Goal: Task Accomplishment & Management: Manage account settings

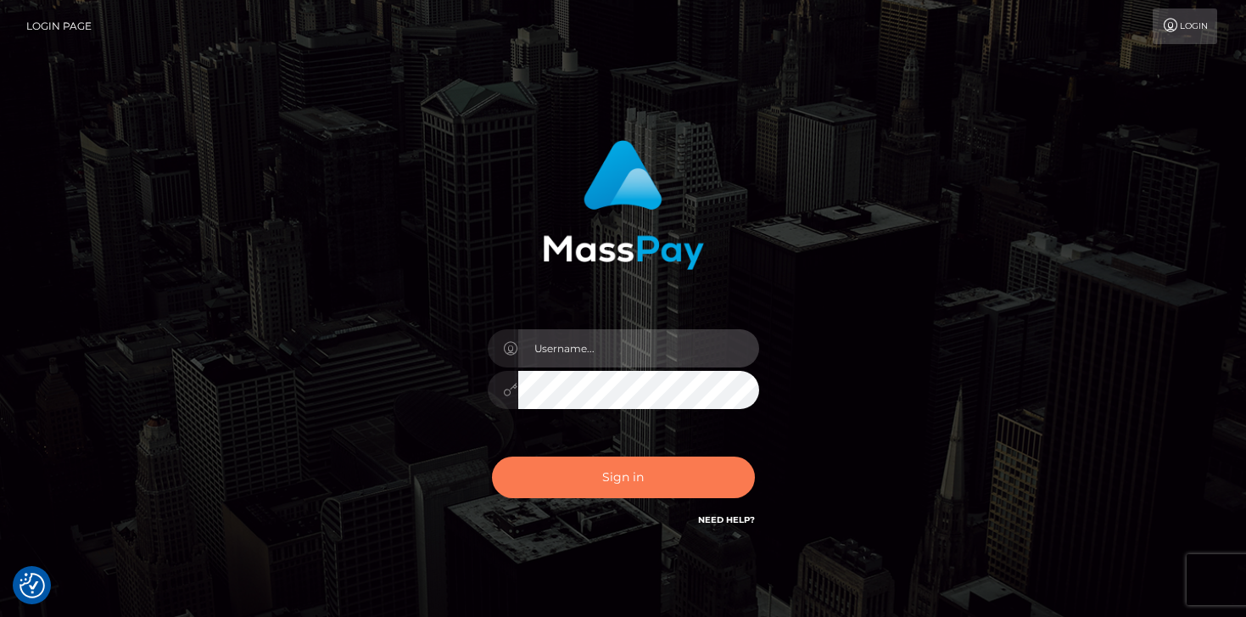
type input "mariolabugaj"
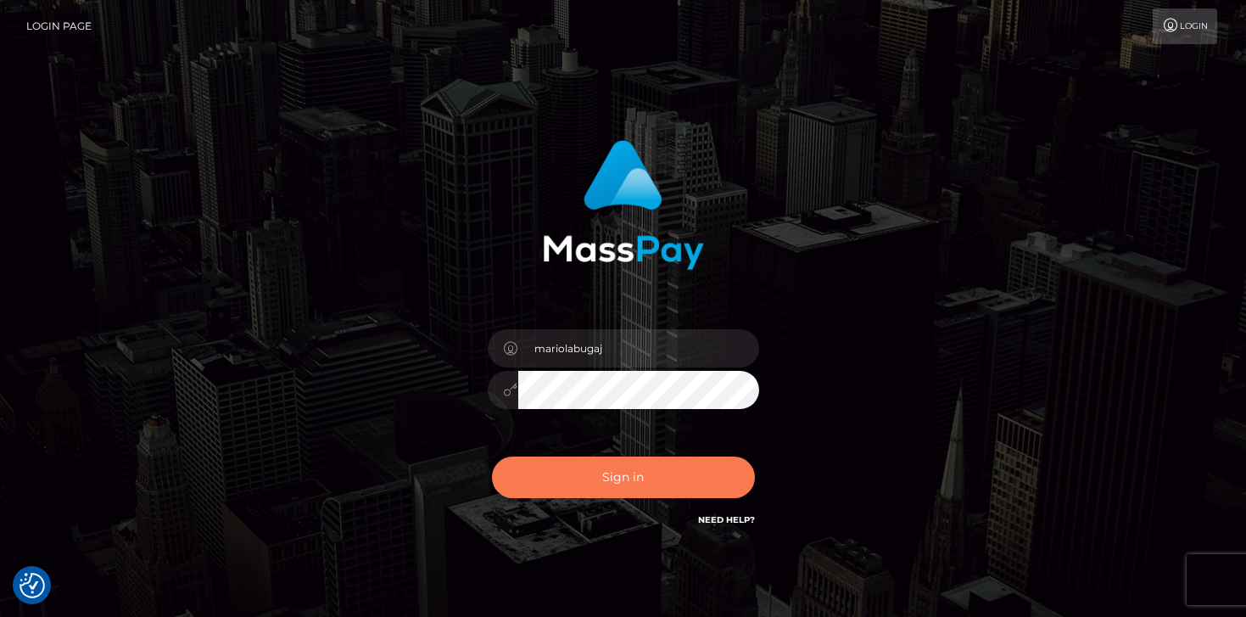
click at [637, 476] on button "Sign in" at bounding box center [623, 477] width 263 height 42
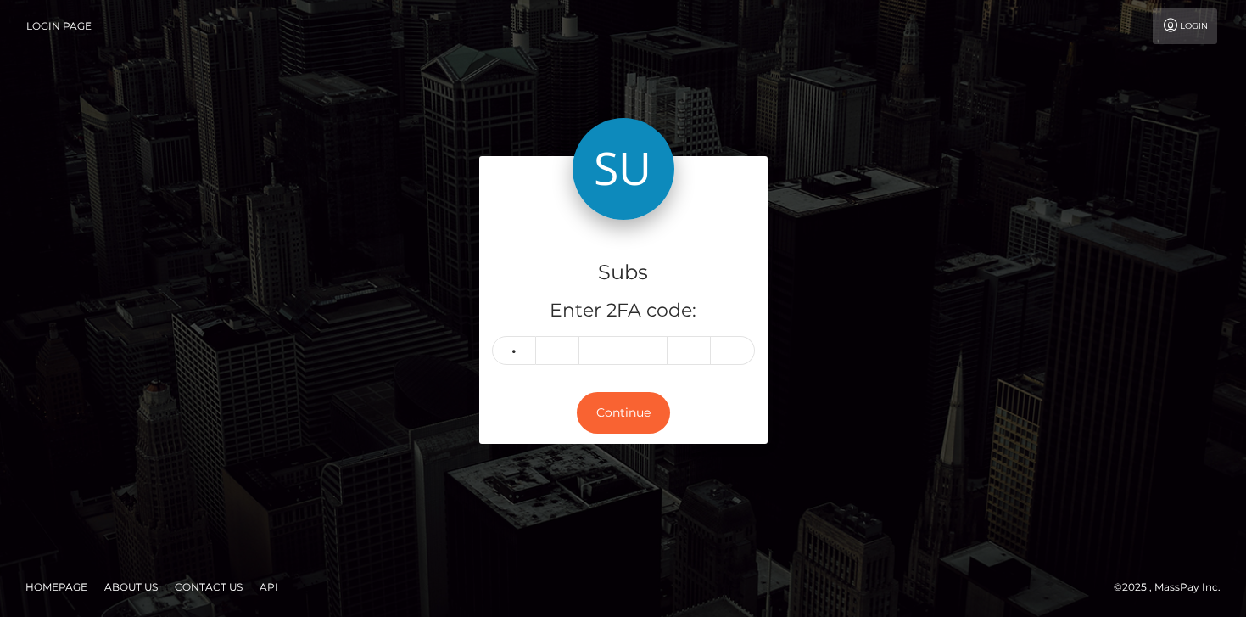
type input "7"
type input "5"
type input "8"
type input "2"
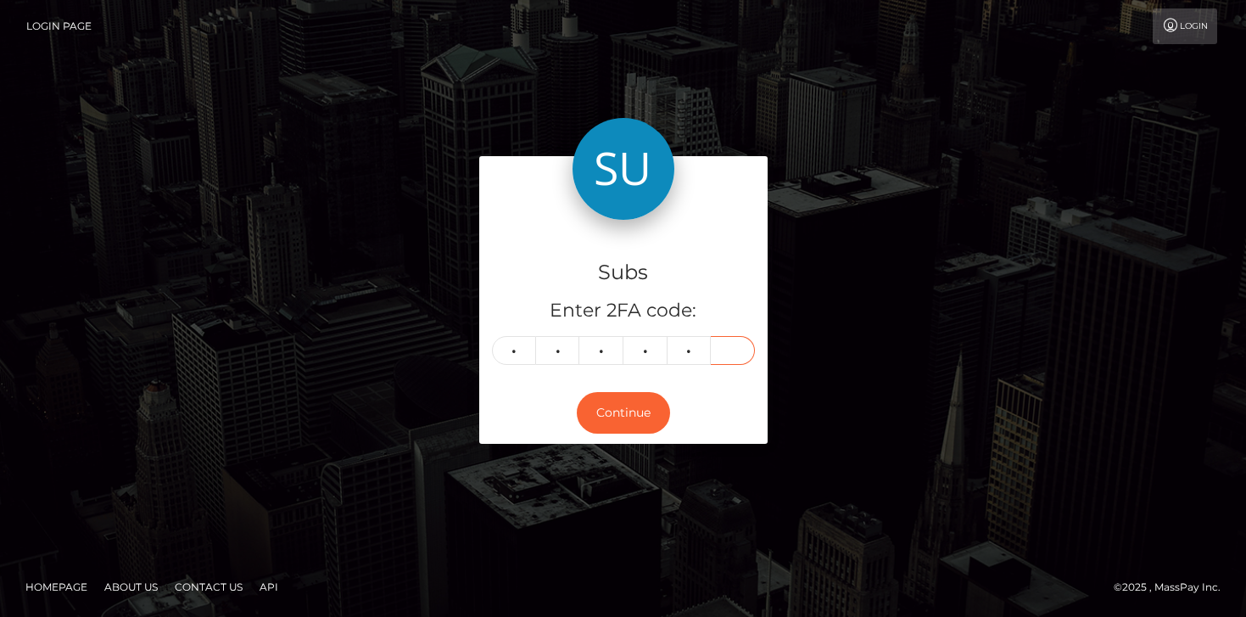
type input "2"
